Goal: Find specific page/section: Find specific page/section

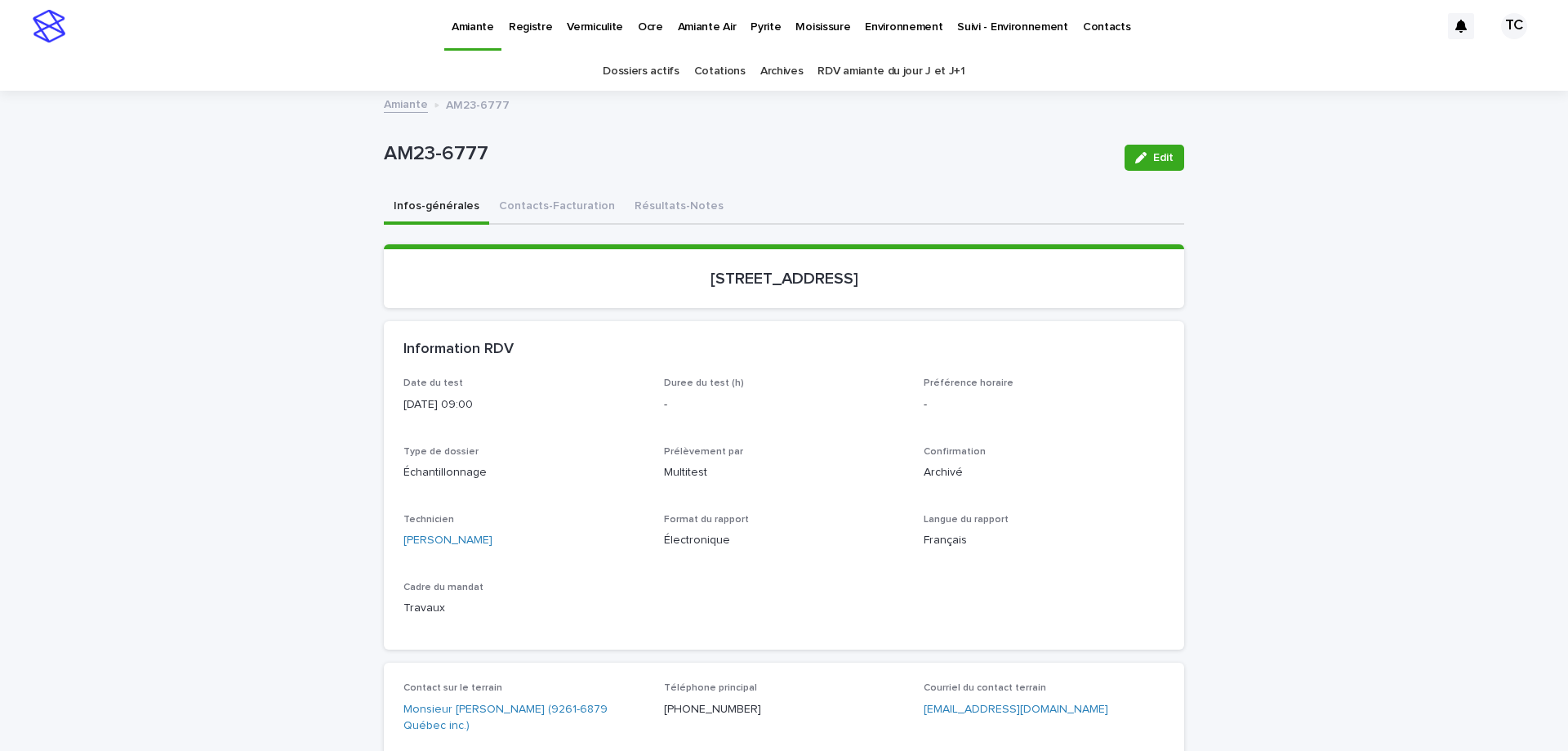
click at [751, 29] on p "Pyrite" at bounding box center [765, 17] width 30 height 34
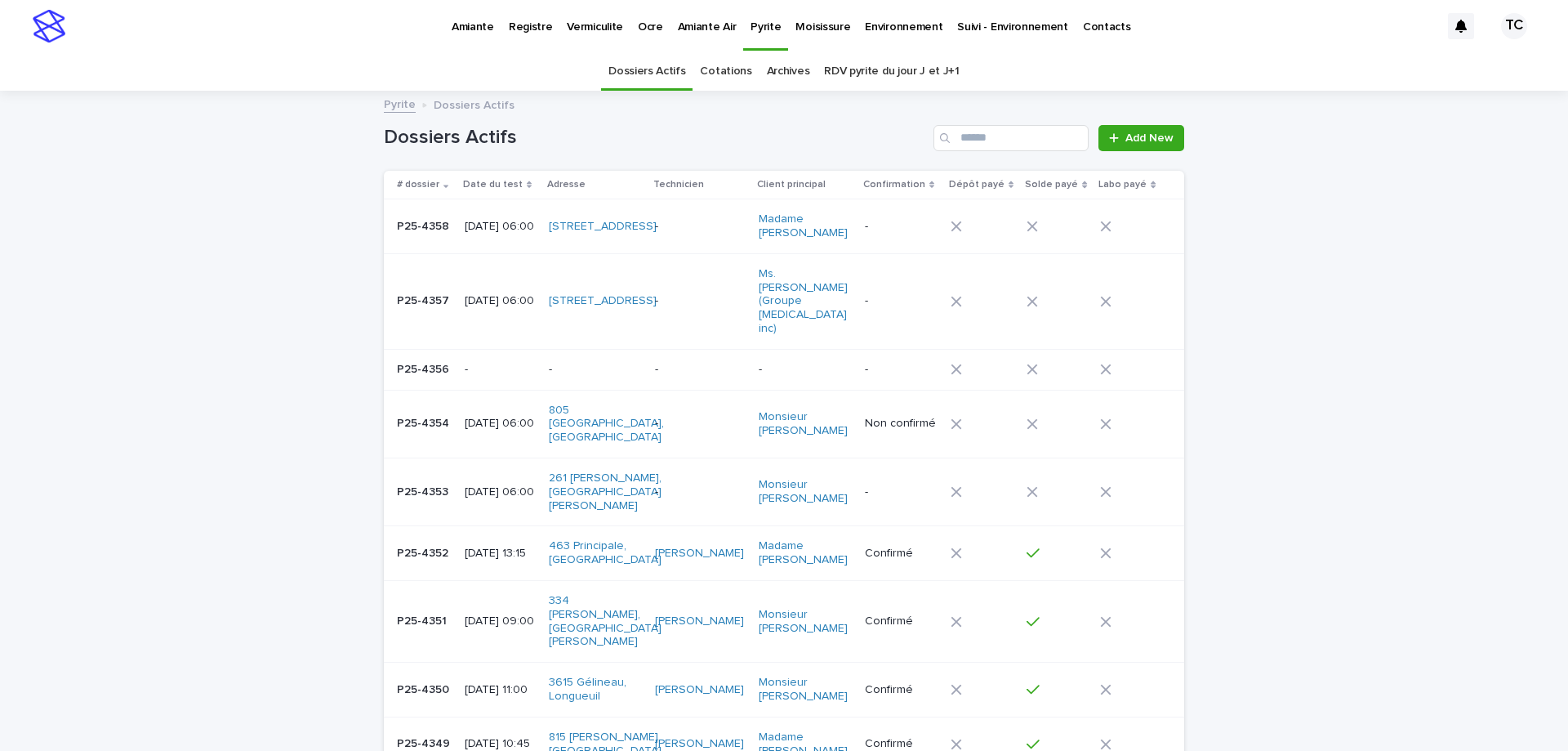
click at [639, 363] on p "-" at bounding box center [594, 369] width 91 height 14
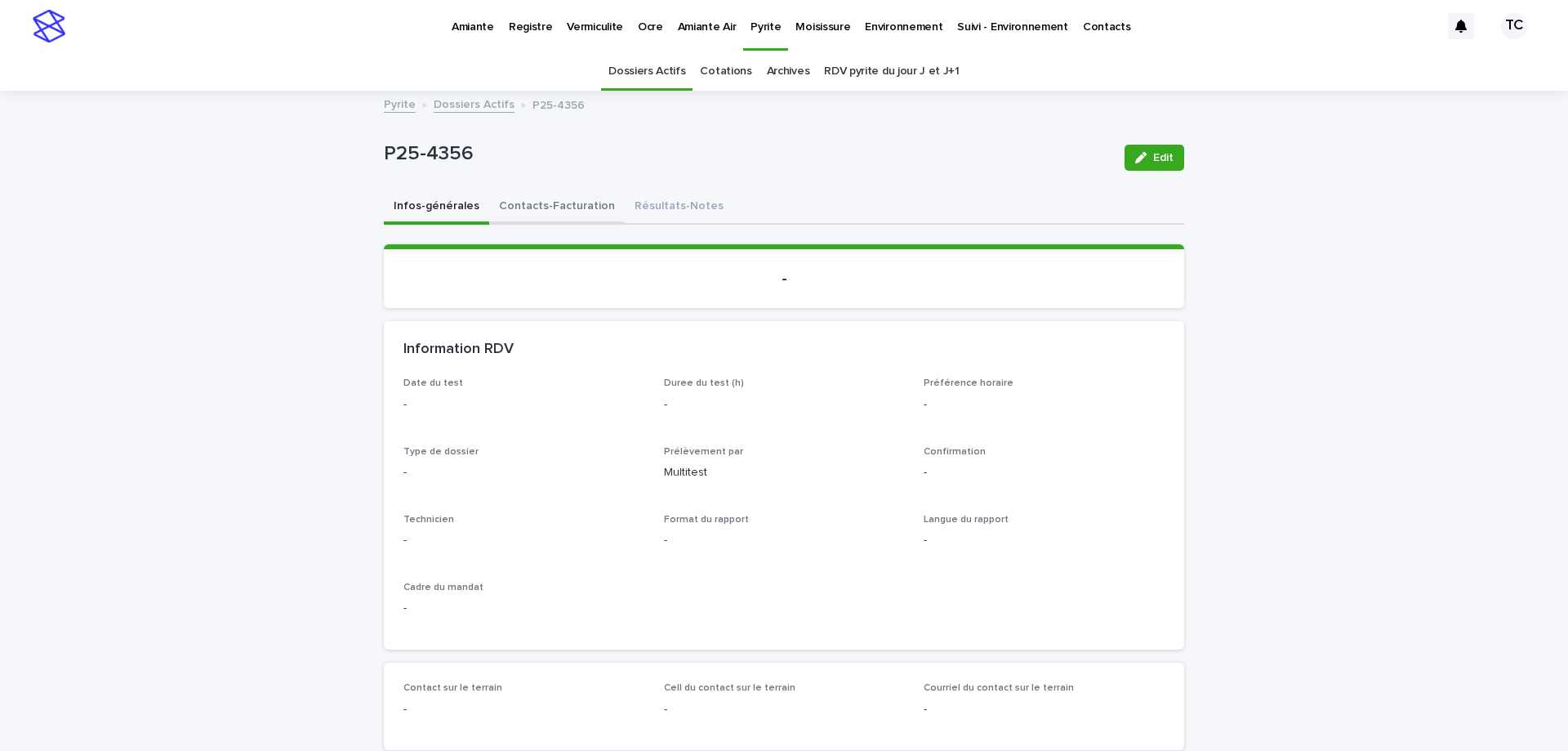
click at [559, 209] on button "Contacts-Facturation" at bounding box center [557, 208] width 136 height 34
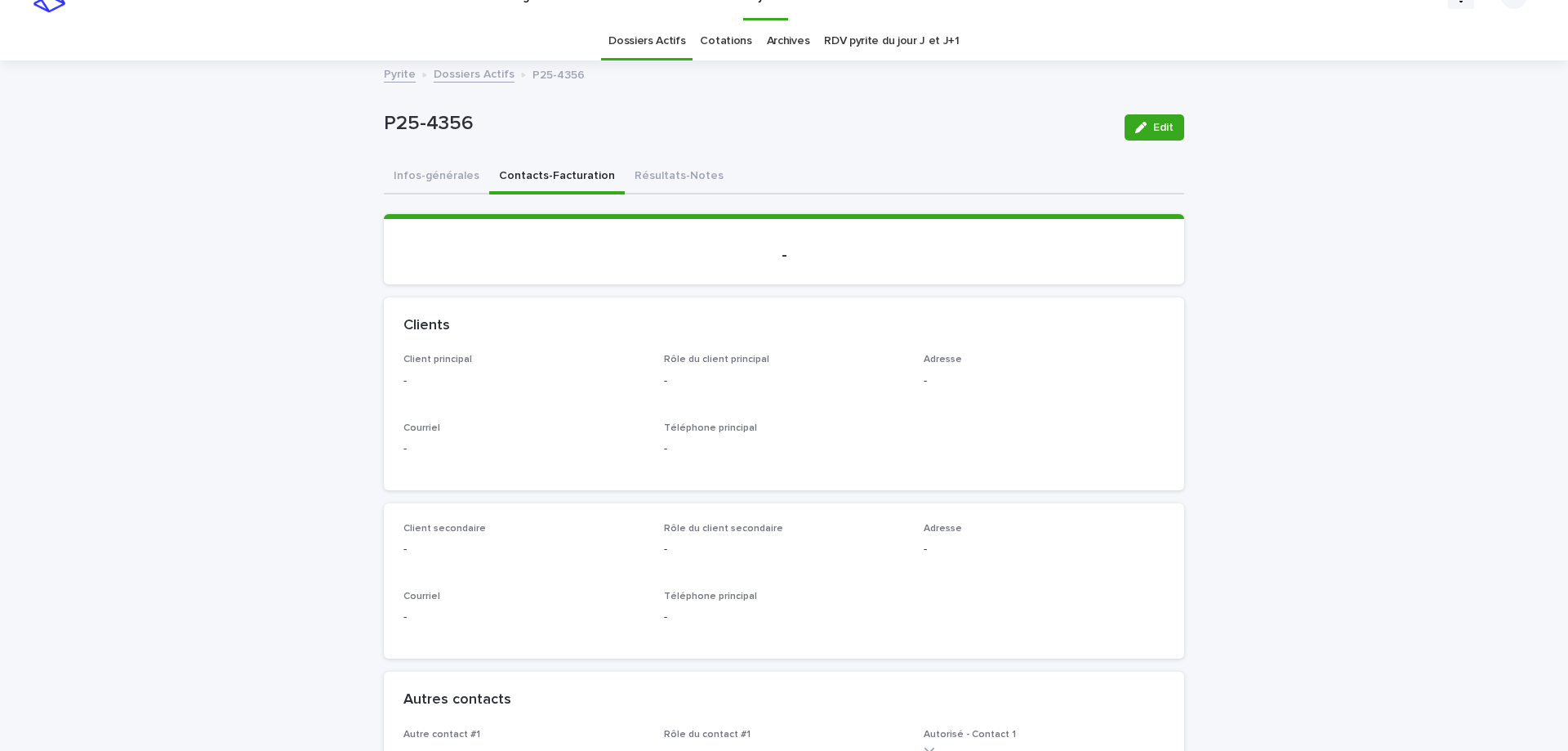
scroll to position [82, 0]
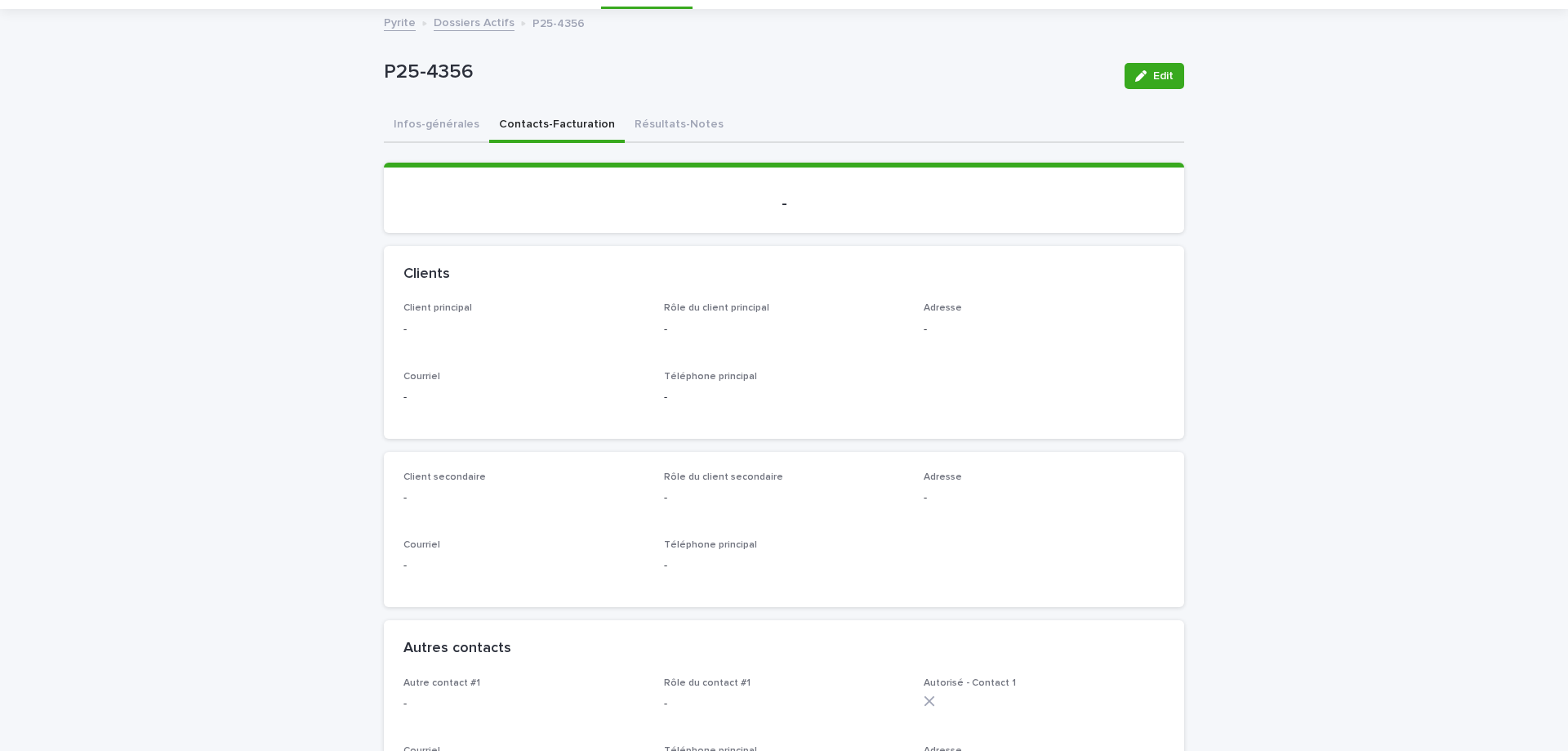
click at [459, 21] on link "Dossiers Actifs" at bounding box center [474, 21] width 81 height 19
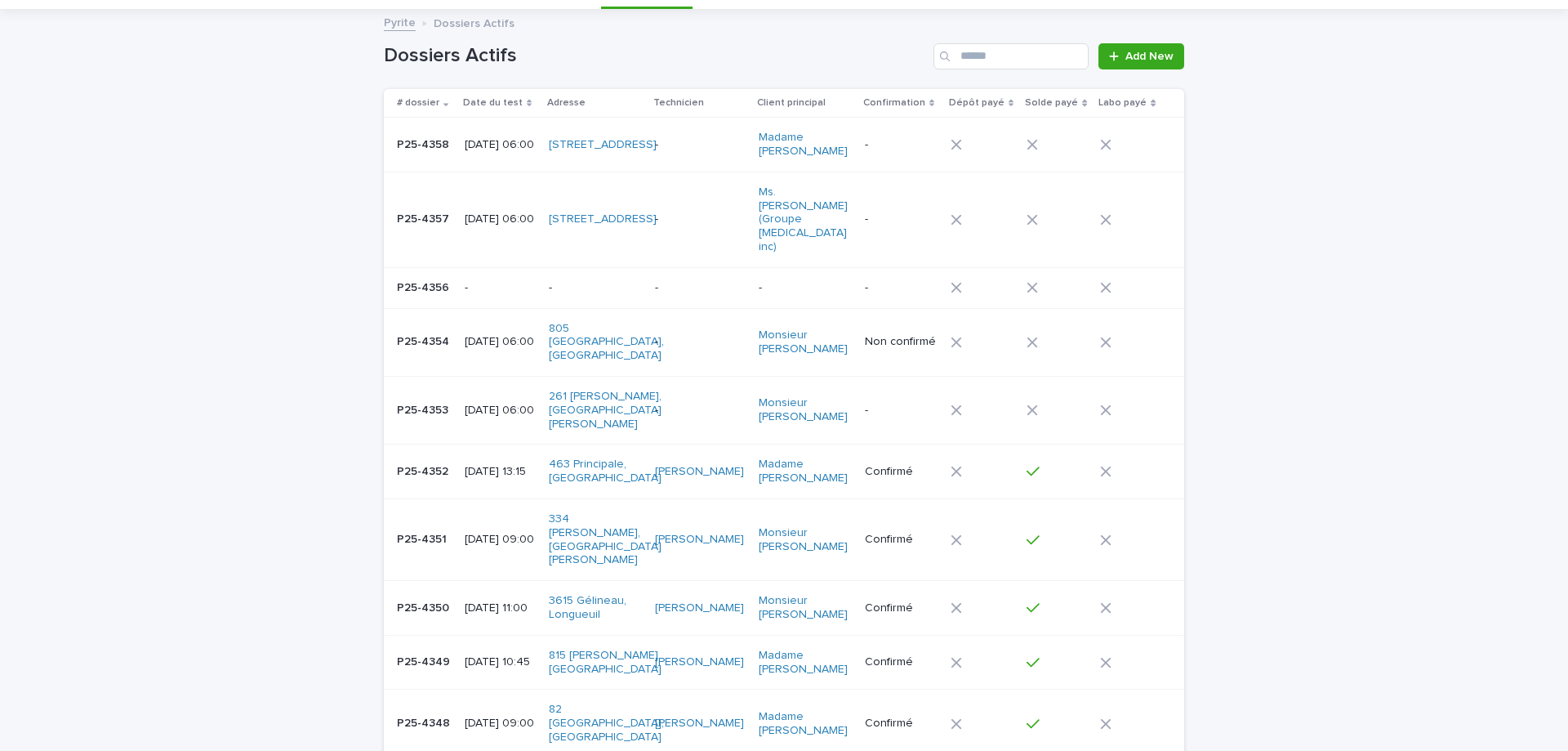
scroll to position [52, 0]
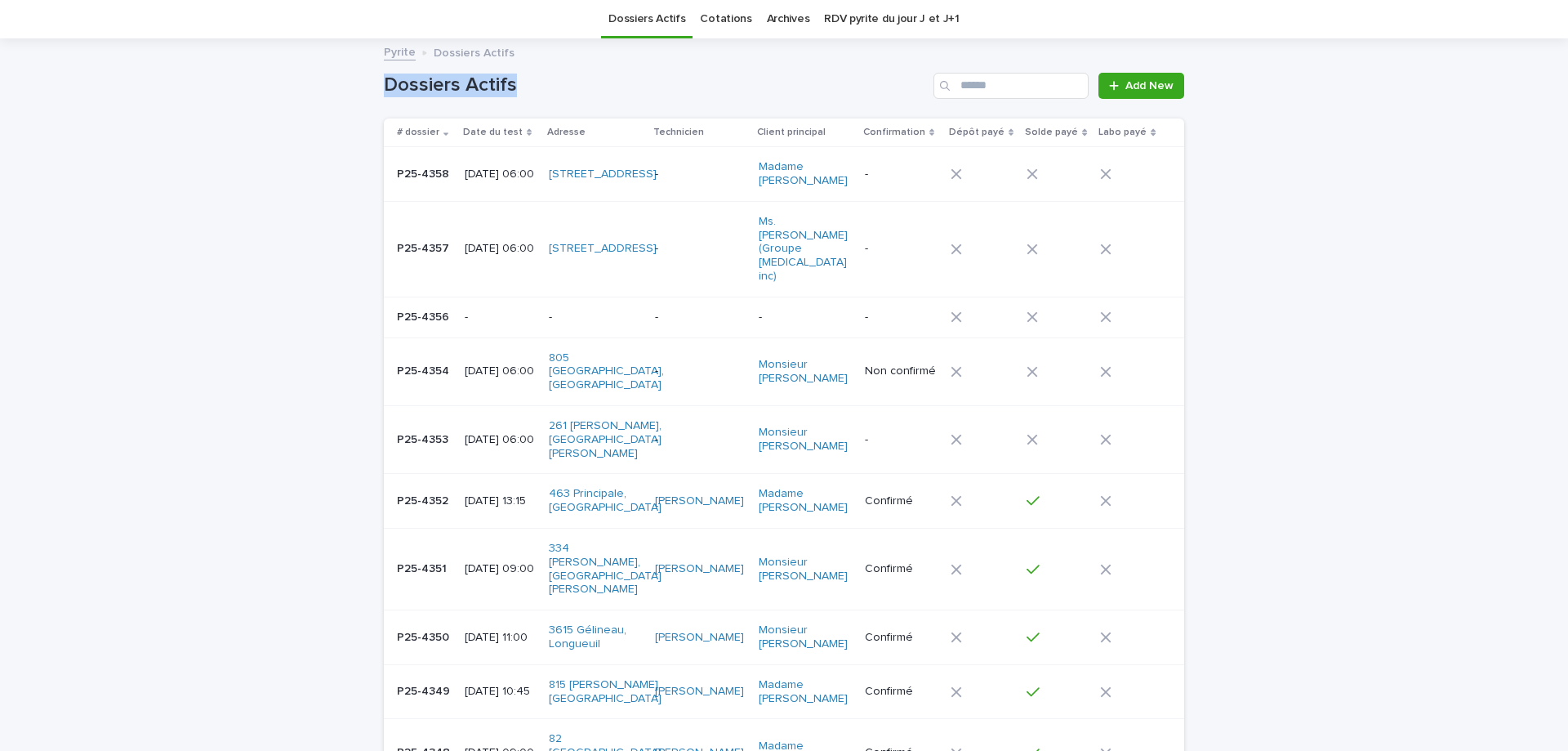
drag, startPoint x: 519, startPoint y: 91, endPoint x: 370, endPoint y: 105, distance: 149.7
click at [388, 91] on h1 "Dossiers Actifs" at bounding box center [655, 85] width 543 height 24
drag, startPoint x: 382, startPoint y: 90, endPoint x: 524, endPoint y: 89, distance: 142.0
click at [524, 89] on h1 "Dossiers Actifs" at bounding box center [655, 85] width 543 height 24
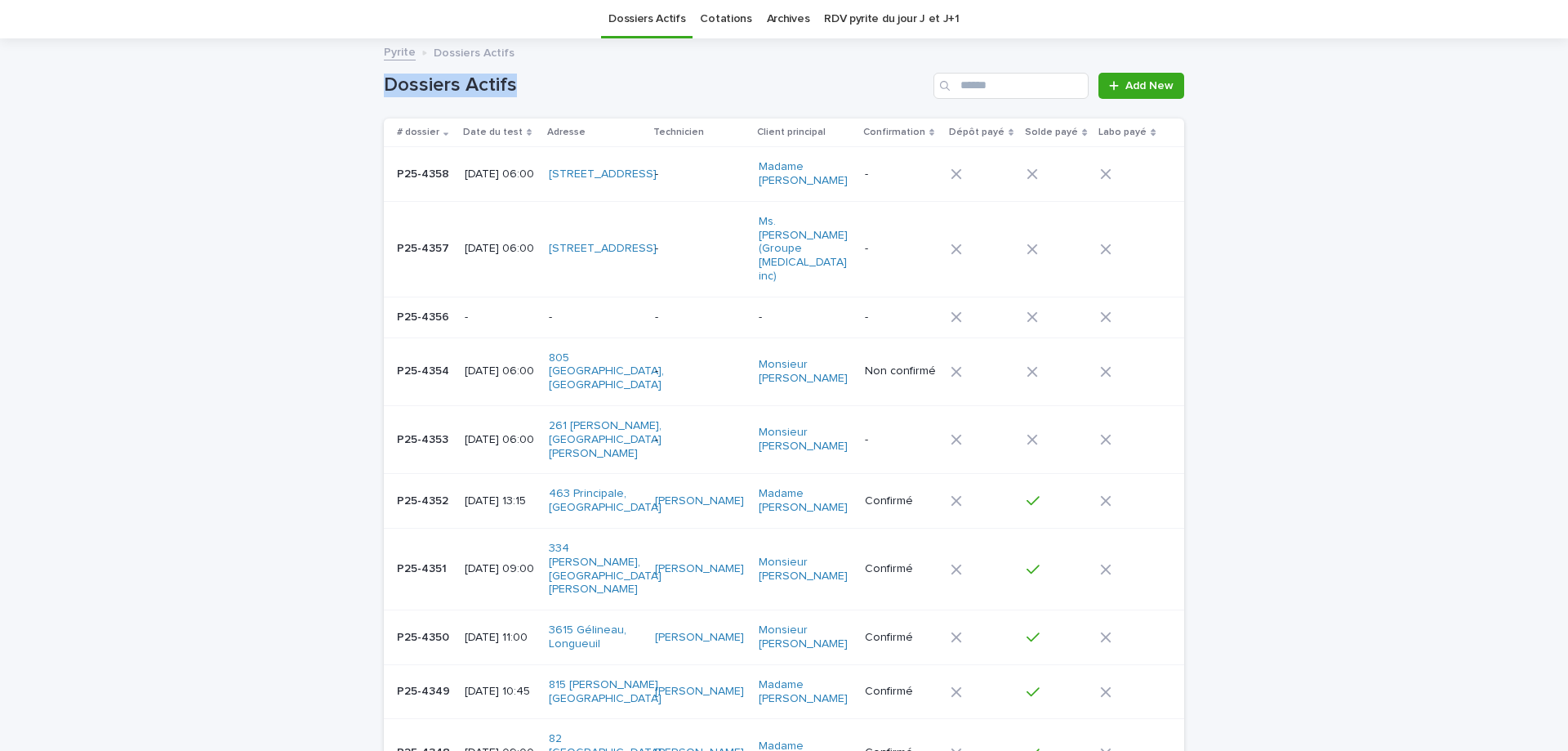
click at [524, 89] on h1 "Dossiers Actifs" at bounding box center [655, 85] width 543 height 24
